Goal: Transaction & Acquisition: Purchase product/service

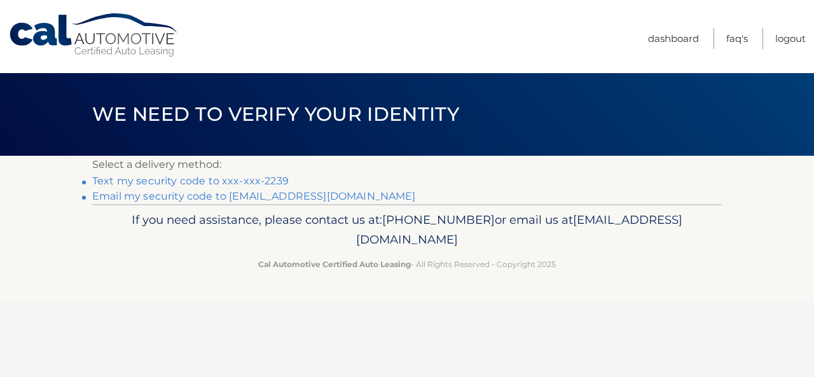
click at [254, 180] on link "Text my security code to xxx-xxx-2239" at bounding box center [190, 181] width 196 height 12
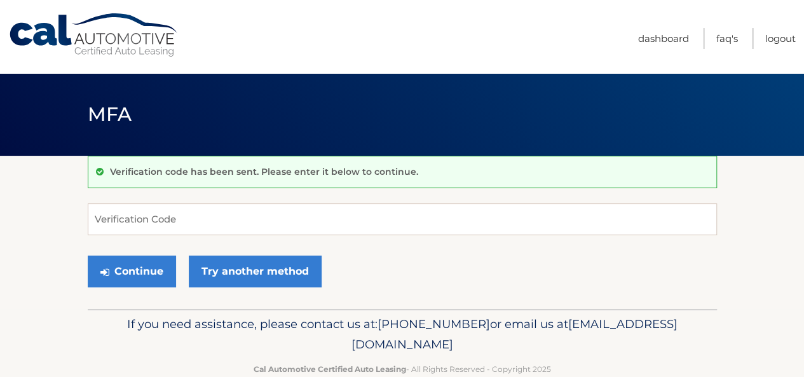
click at [254, 180] on div "Verification code has been sent. Please enter it below to continue." at bounding box center [402, 172] width 629 height 32
click at [168, 223] on input "Verification Code" at bounding box center [402, 219] width 629 height 32
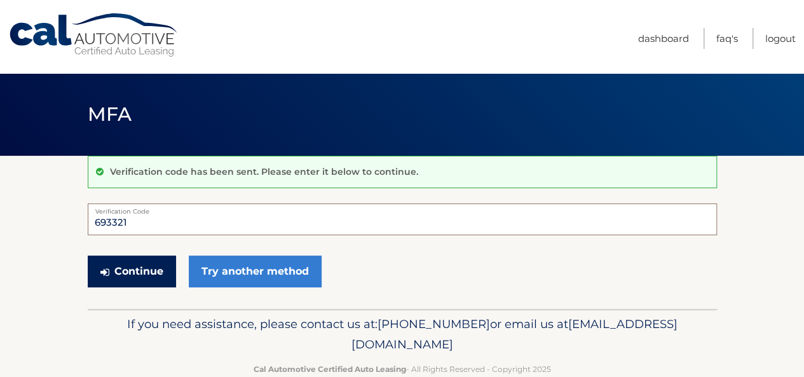
type input "693321"
click at [142, 268] on button "Continue" at bounding box center [132, 272] width 88 height 32
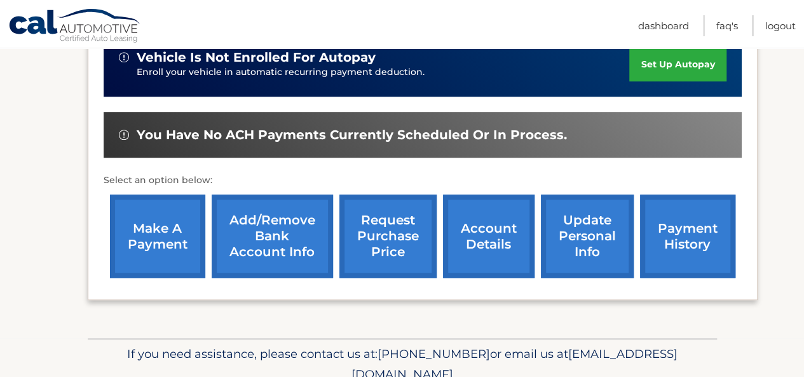
scroll to position [335, 0]
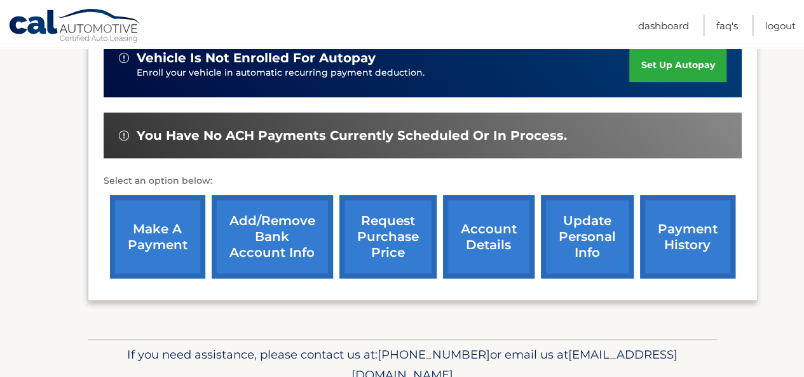
click at [153, 221] on link "make a payment" at bounding box center [157, 236] width 95 height 83
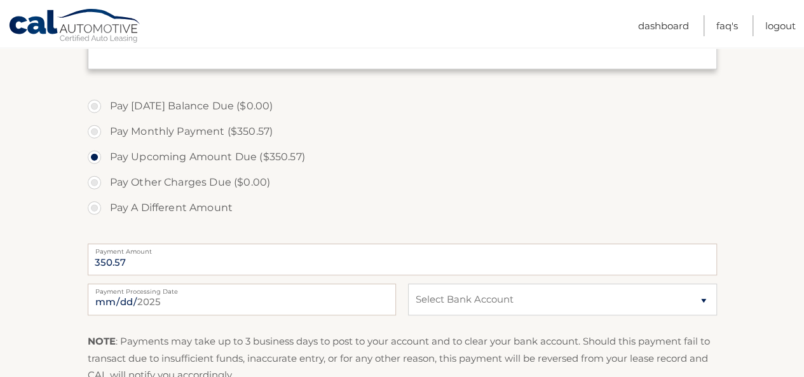
scroll to position [348, 0]
click at [706, 298] on select "Select Bank Account Checking FOURLEAF FEDERAL CREDIT UNION *****5073 Checking F…" at bounding box center [562, 298] width 308 height 32
select select "ZGMzZTU0MTEtYzMwMS00ZDMyLThhNDQtNThkYTQxYTY0Njk4"
click at [408, 282] on select "Select Bank Account Checking FOURLEAF FEDERAL CREDIT UNION *****5073 Checking F…" at bounding box center [562, 298] width 308 height 32
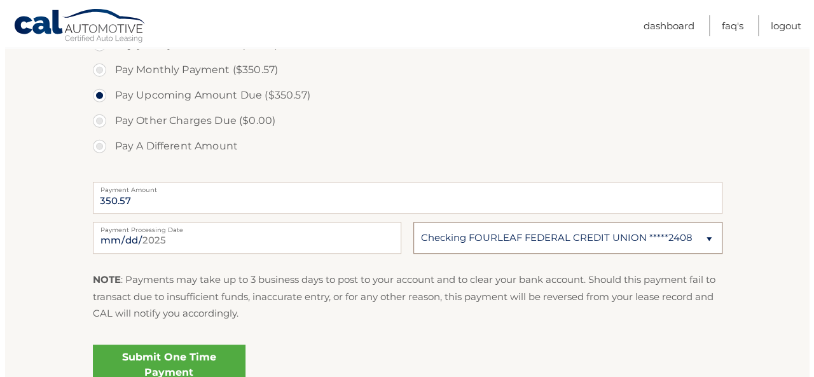
scroll to position [418, 0]
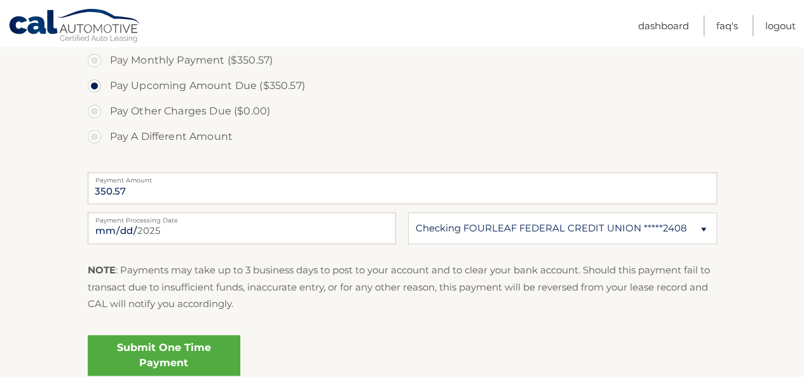
click at [153, 359] on link "Submit One Time Payment" at bounding box center [164, 355] width 153 height 41
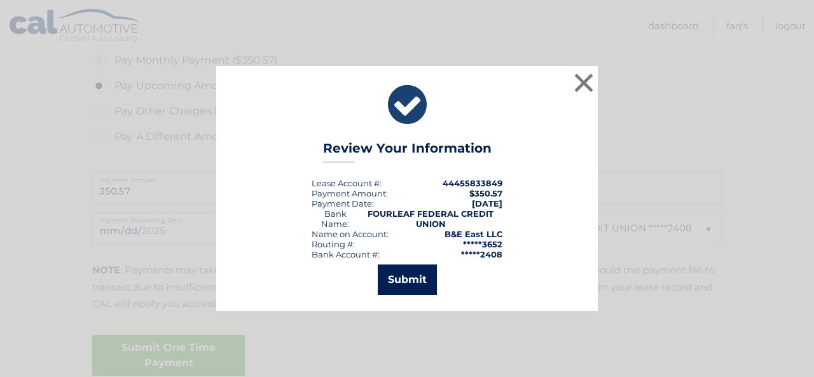
click at [418, 275] on button "Submit" at bounding box center [407, 279] width 59 height 31
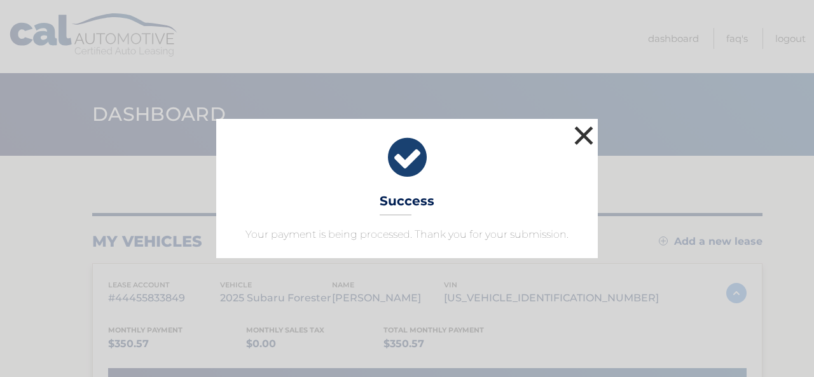
click at [580, 134] on button "×" at bounding box center [583, 135] width 25 height 25
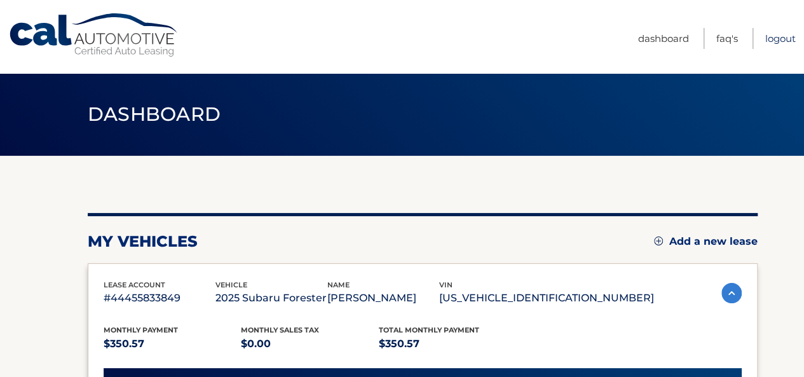
click at [786, 40] on link "Logout" at bounding box center [780, 38] width 31 height 21
